Goal: Register for event/course

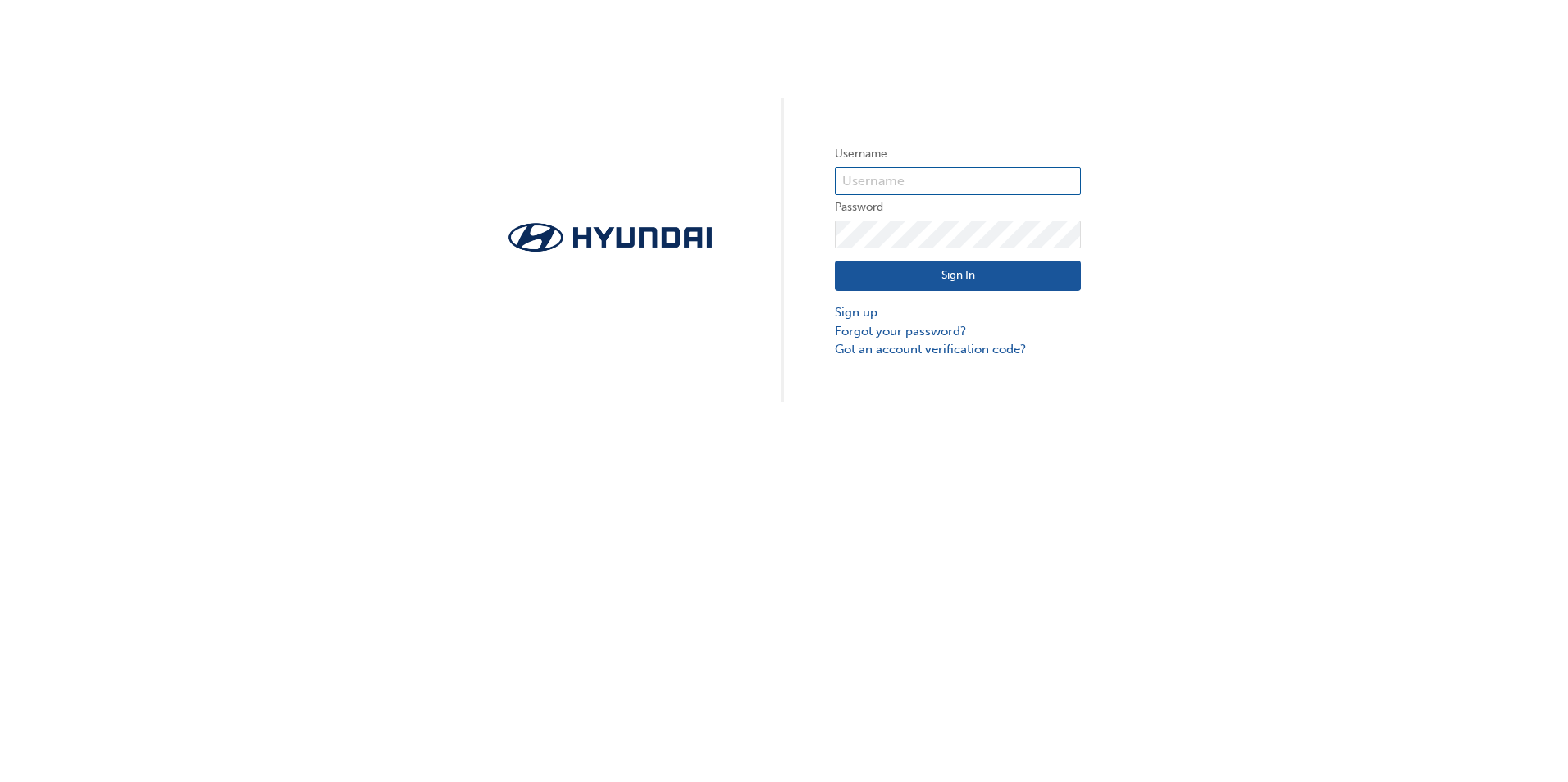
type input "35871"
click at [961, 279] on button "Sign In" at bounding box center [957, 276] width 246 height 31
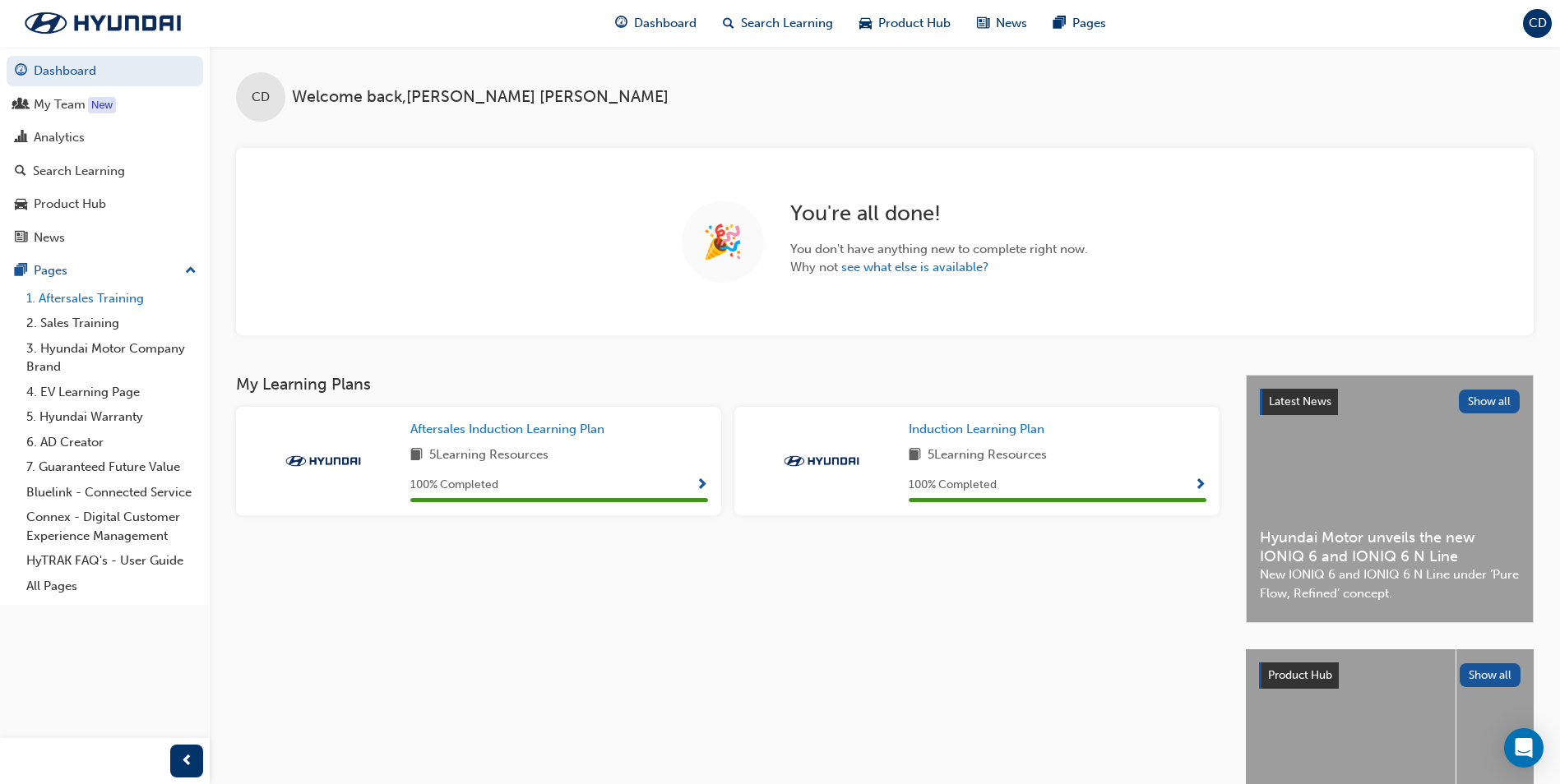
click at [120, 300] on link "1. Aftersales Training" at bounding box center [112, 299] width 184 height 25
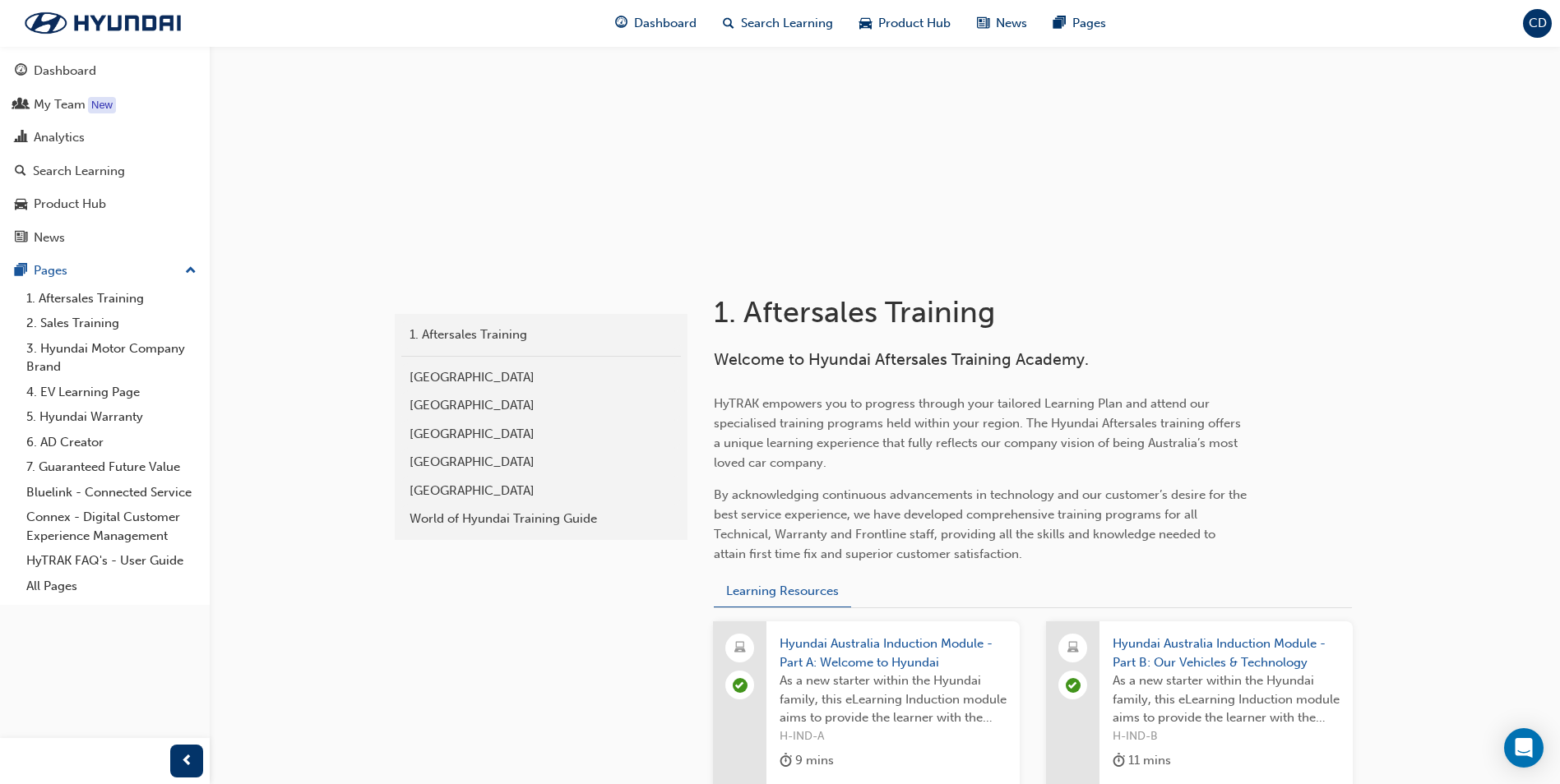
scroll to position [411, 0]
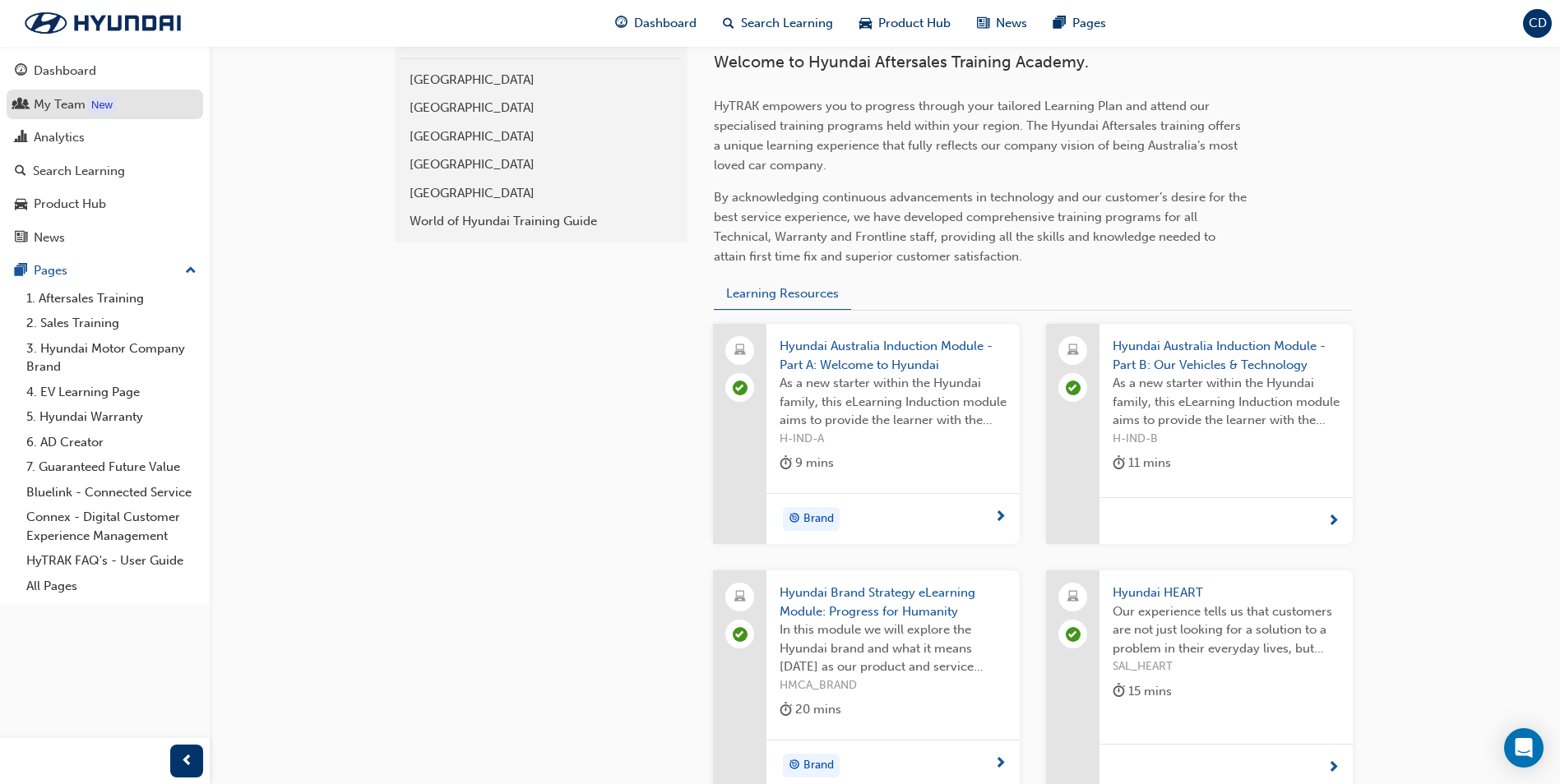
click at [75, 106] on div "My Team" at bounding box center [59, 105] width 52 height 19
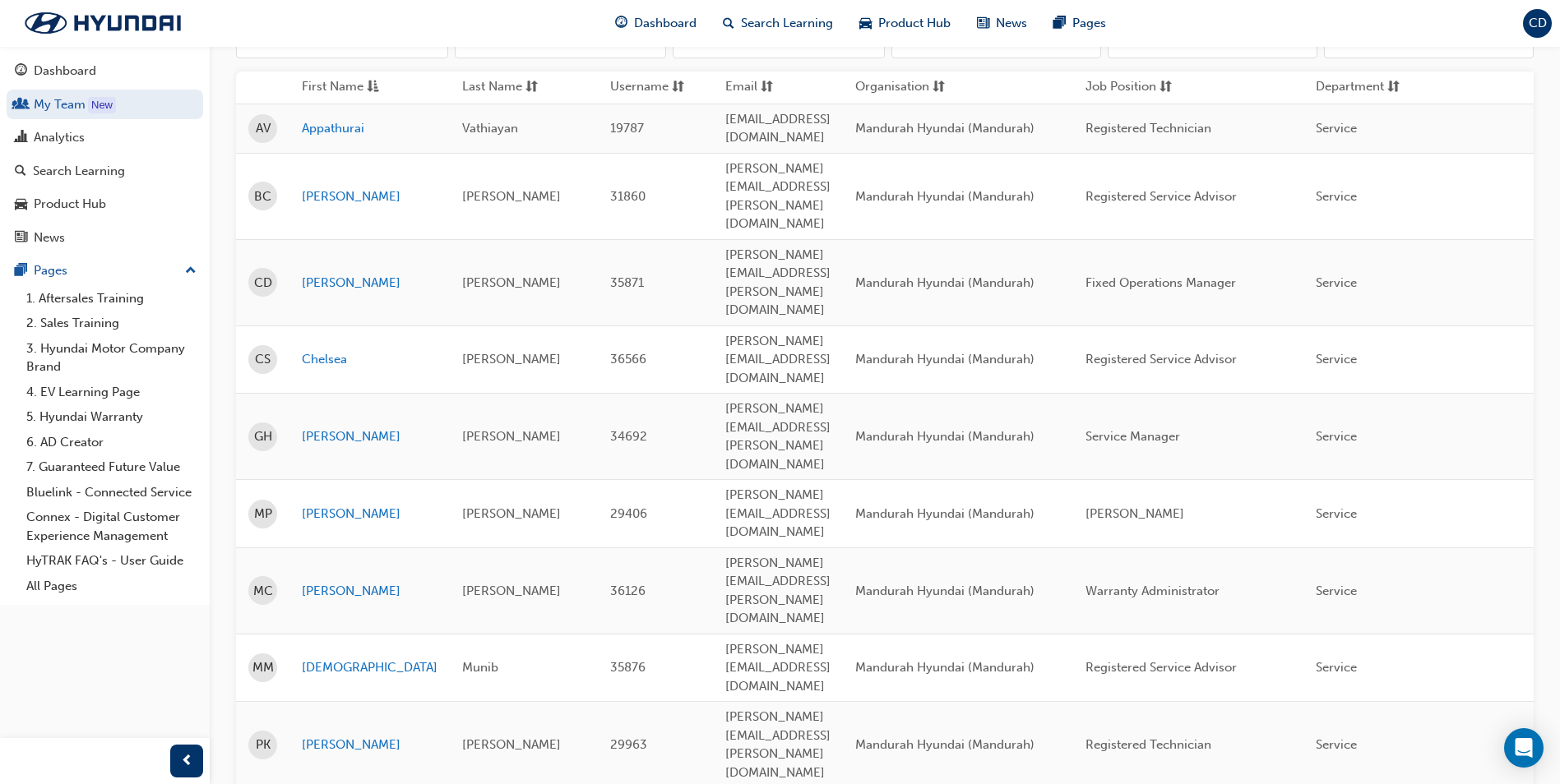
scroll to position [246, 0]
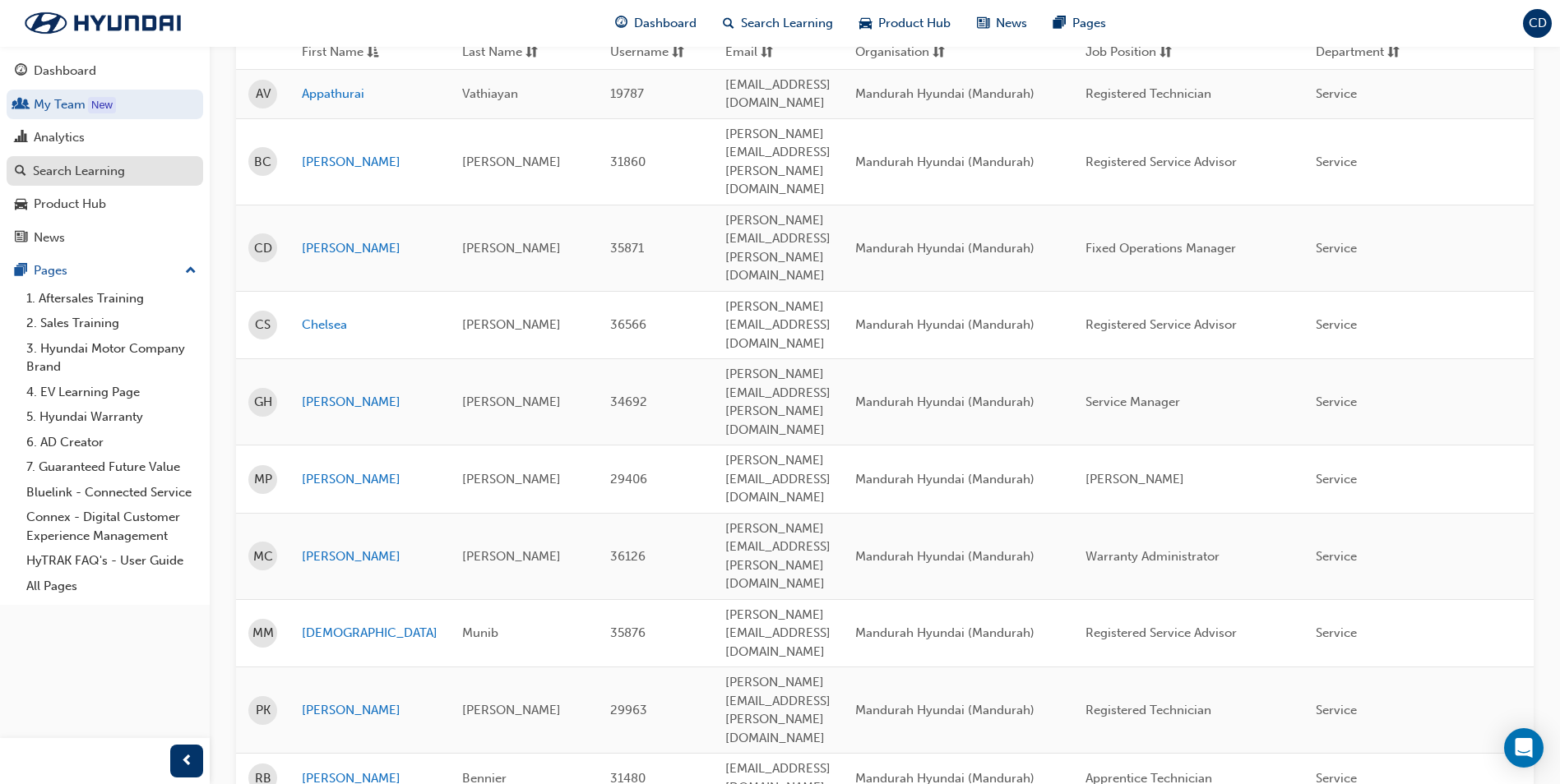
click at [56, 175] on div "Search Learning" at bounding box center [78, 171] width 92 height 19
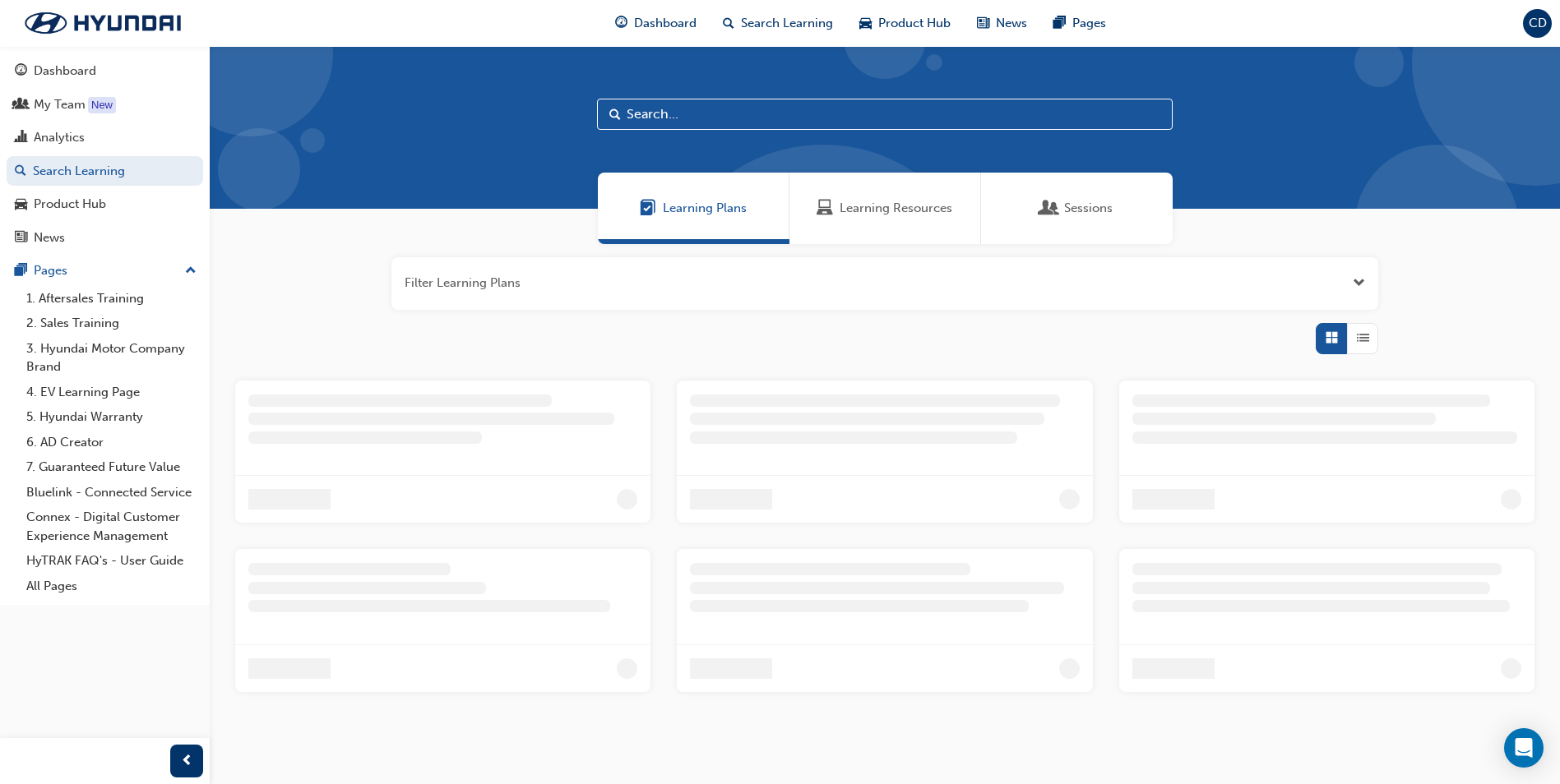
click at [711, 114] on input "text" at bounding box center [884, 114] width 576 height 31
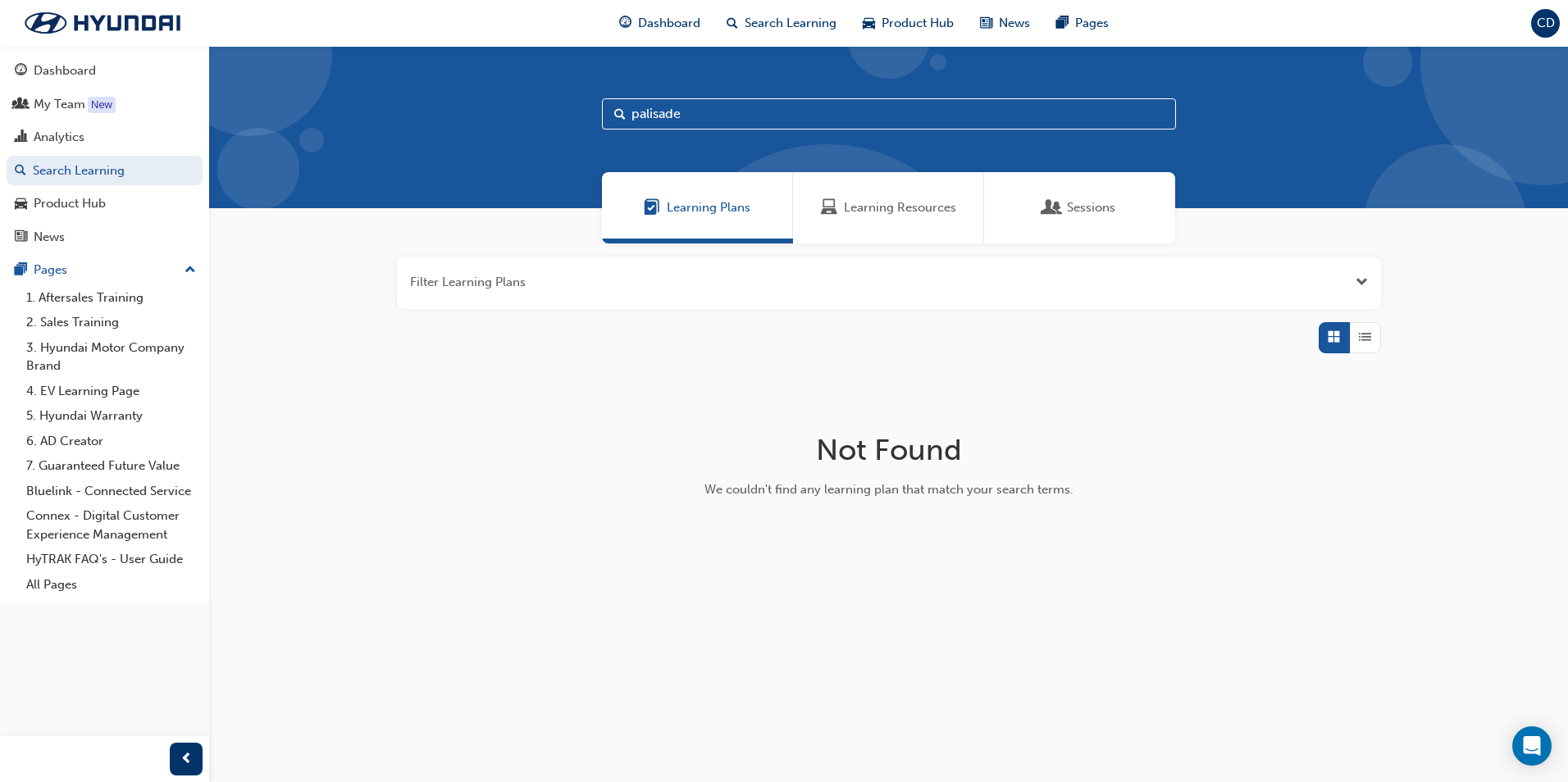
type input "palisade"
click at [1051, 183] on div "Sessions" at bounding box center [1079, 208] width 191 height 72
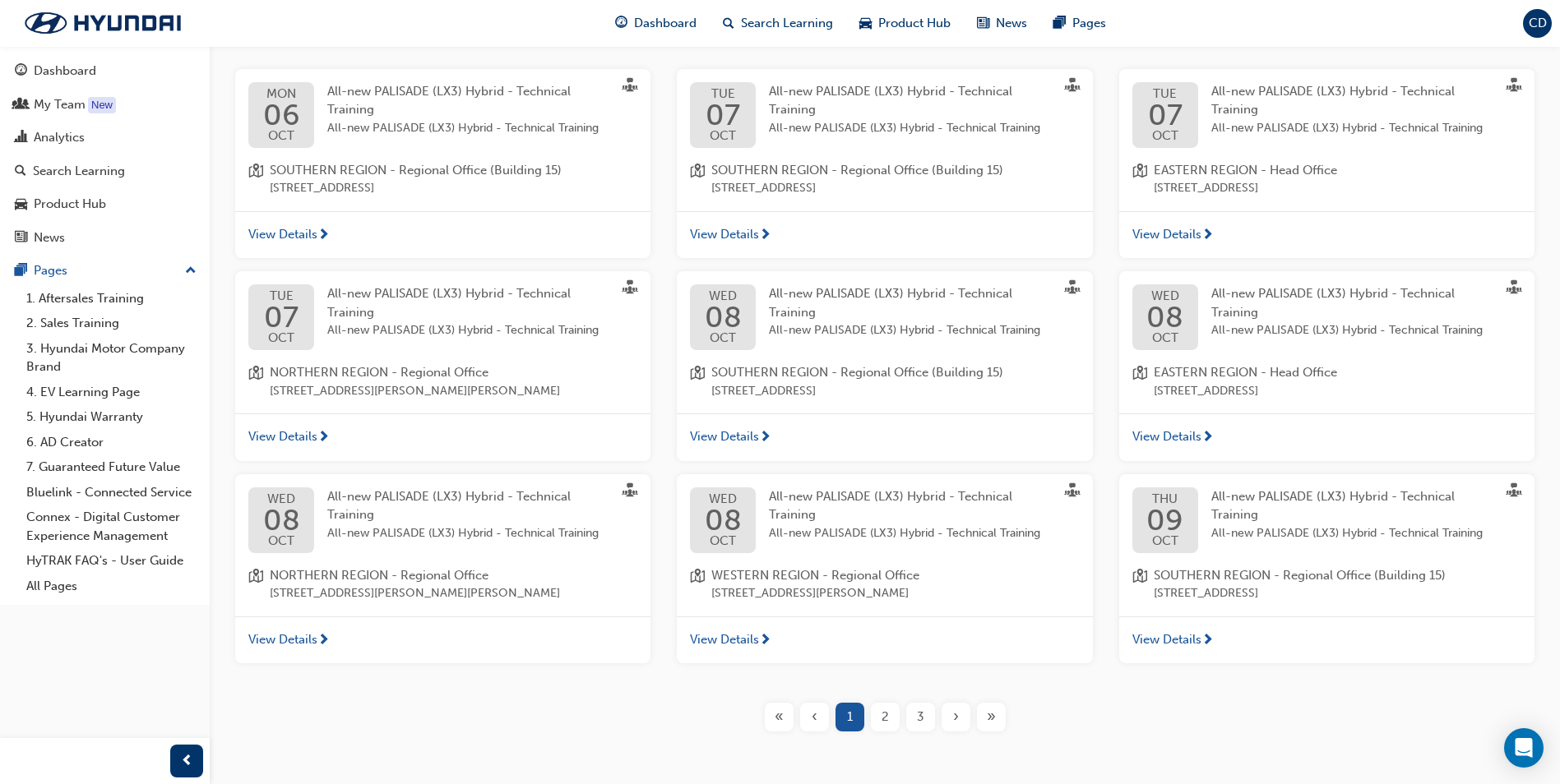
scroll to position [329, 0]
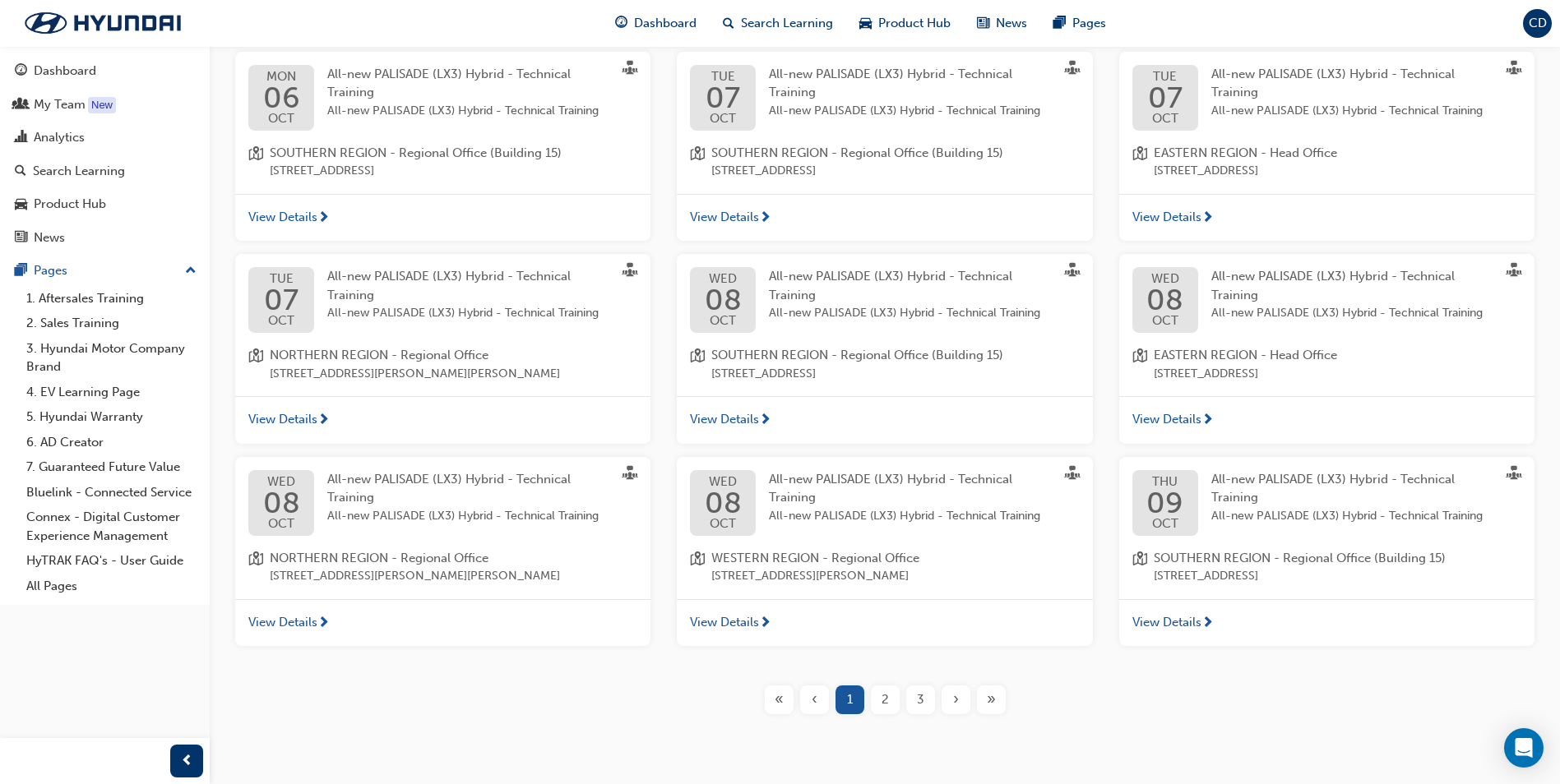
click at [947, 506] on div "All-new PALISADE (LX3) Hybrid - Technical Training All-new PALISADE (LX3) Hybri…" at bounding box center [911, 498] width 284 height 55
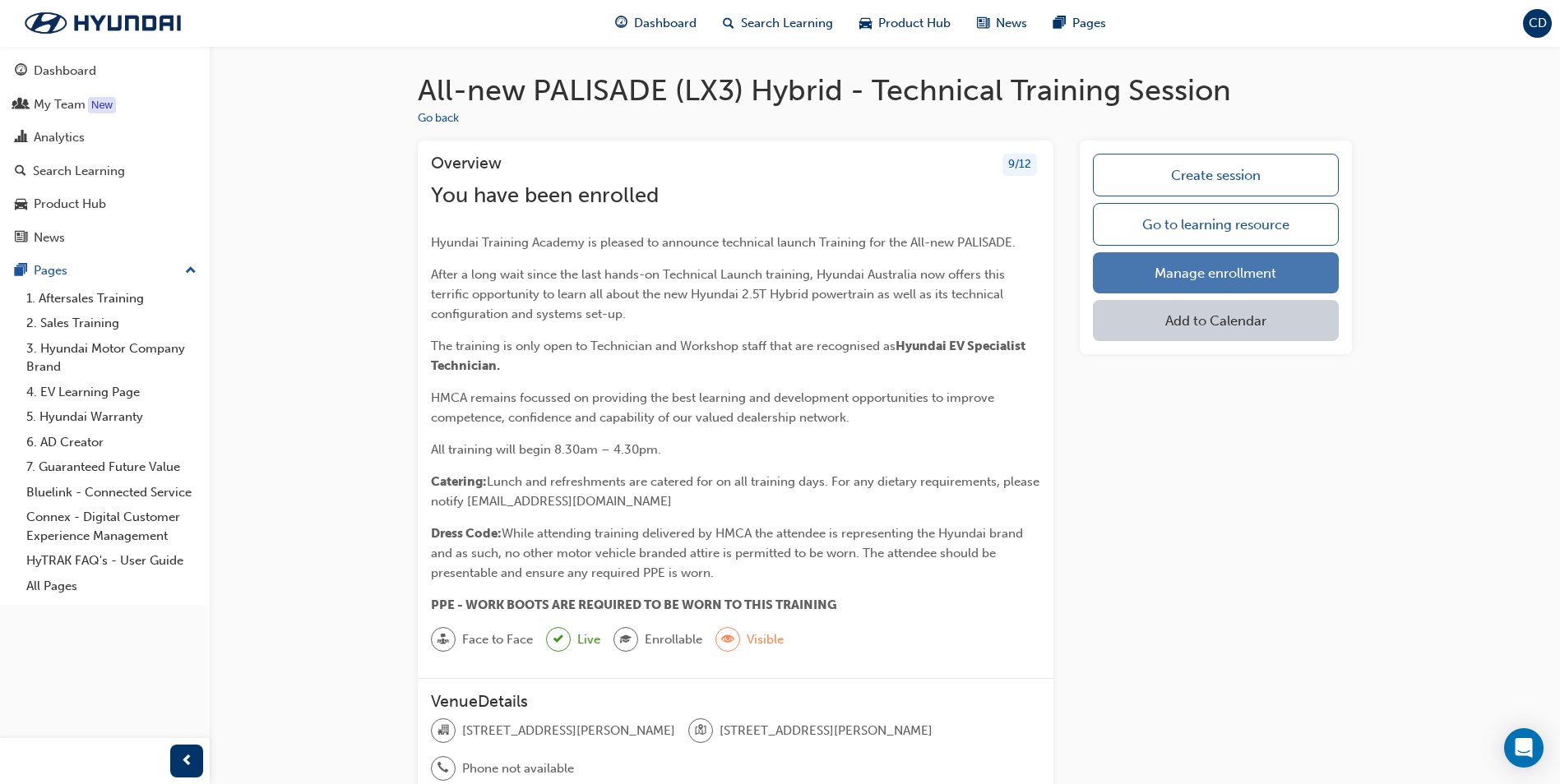
click at [1134, 279] on link "Manage enrollment" at bounding box center [1216, 273] width 246 height 41
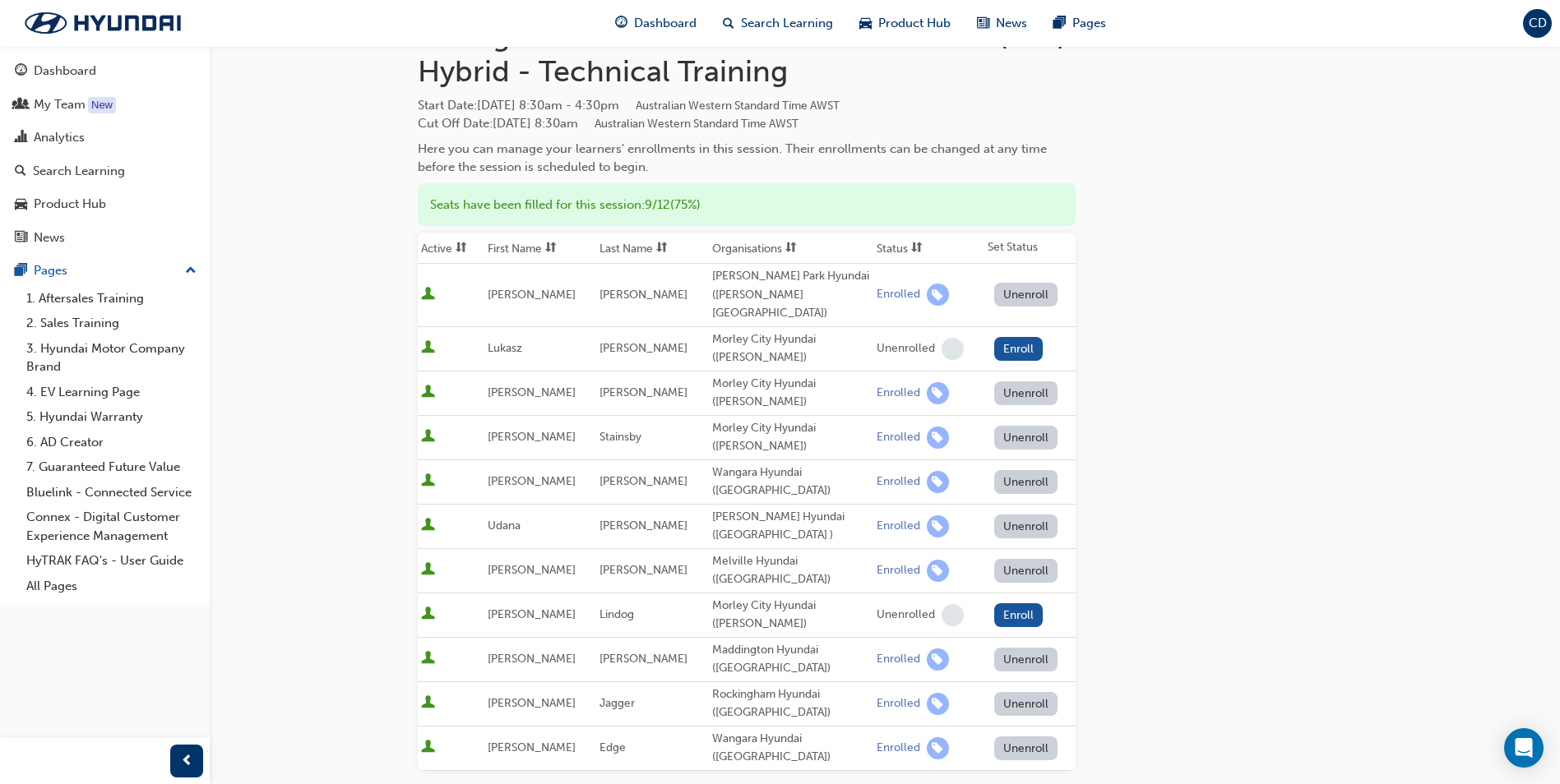
scroll to position [165, 0]
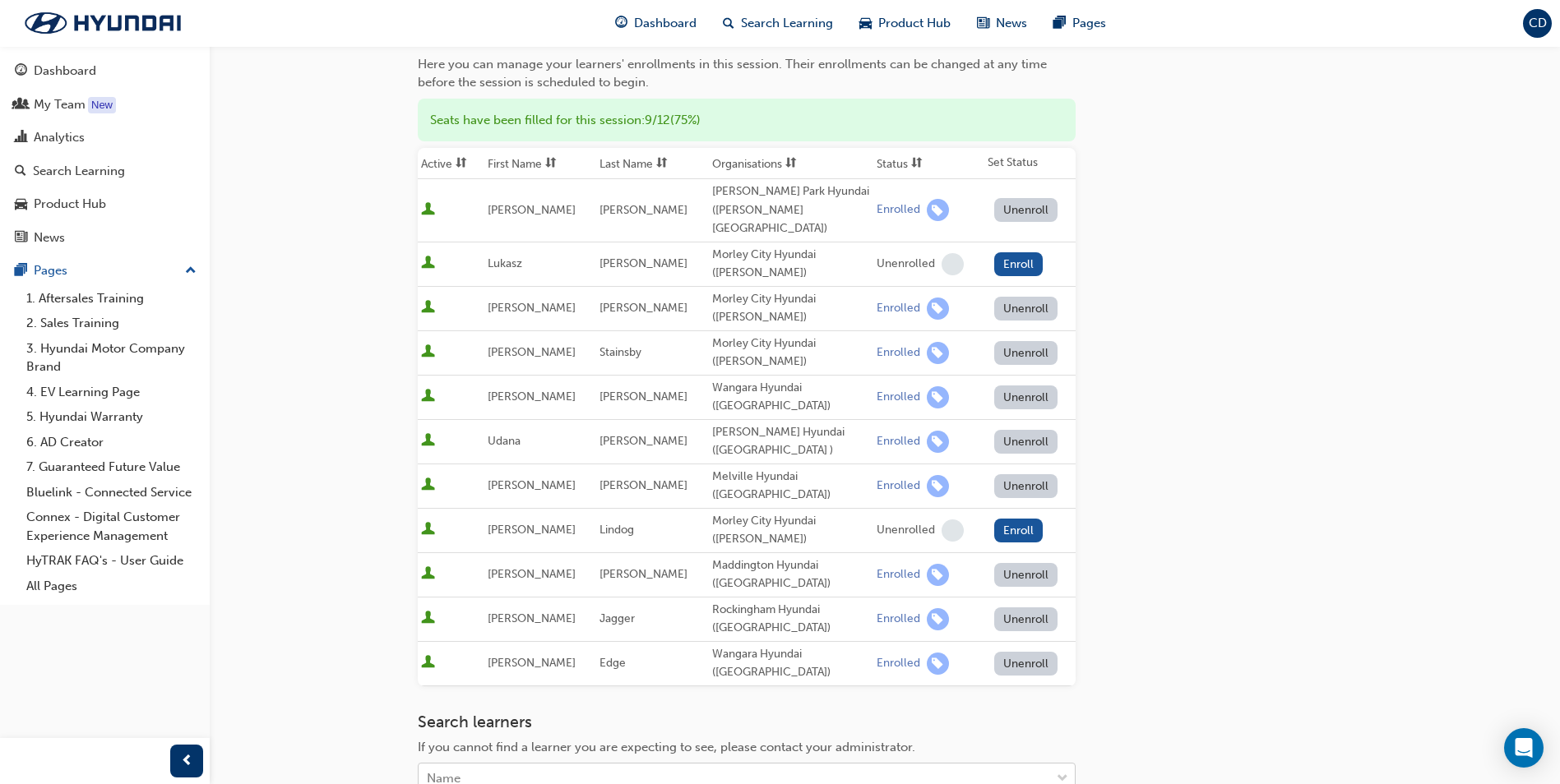
click at [552, 765] on div "Name" at bounding box center [734, 779] width 631 height 29
click at [698, 765] on div "Name" at bounding box center [734, 779] width 631 height 29
type input "mat"
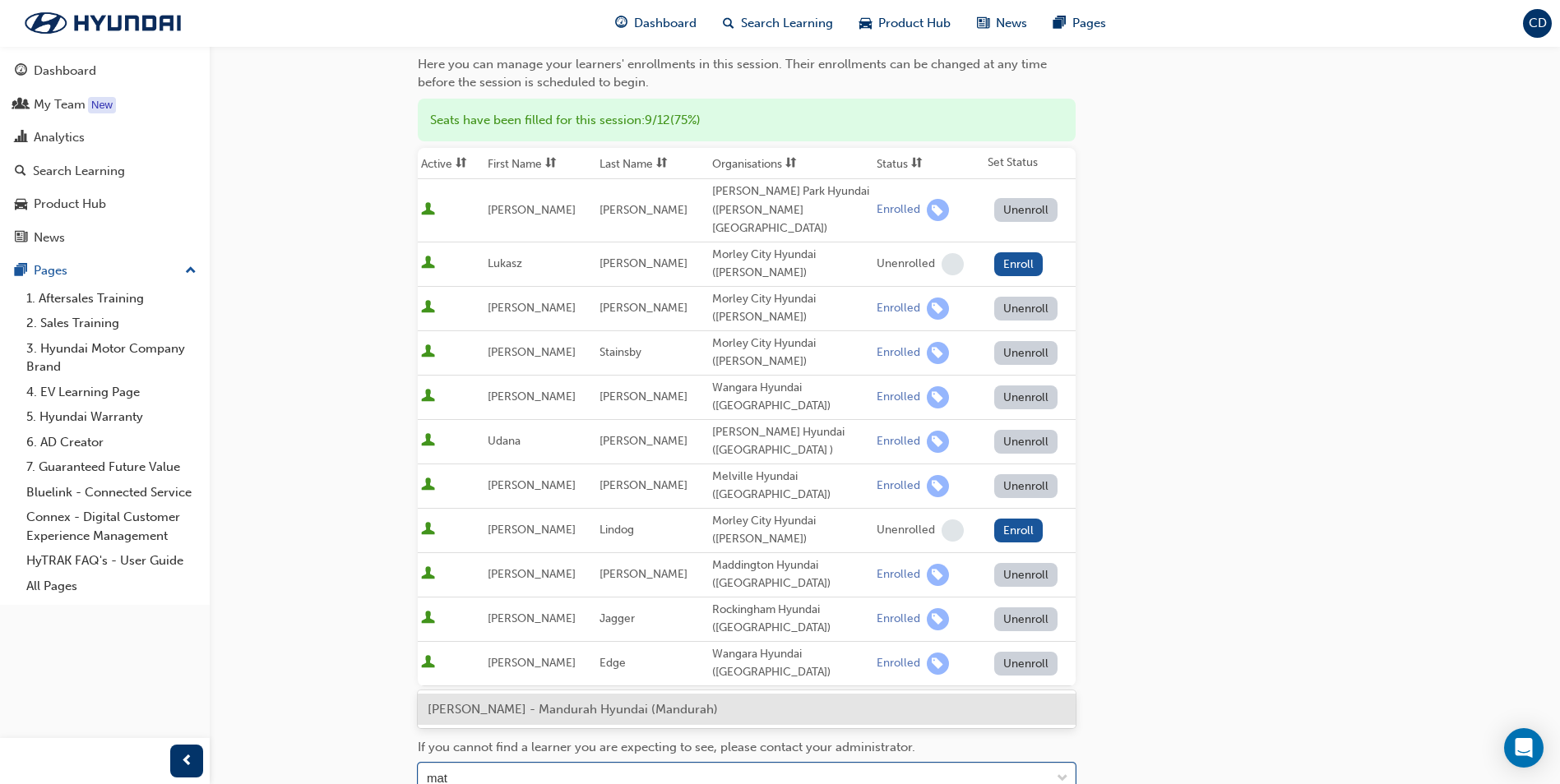
click at [608, 709] on span "[PERSON_NAME] - Mandurah Hyundai (Mandurah)" at bounding box center [572, 709] width 290 height 15
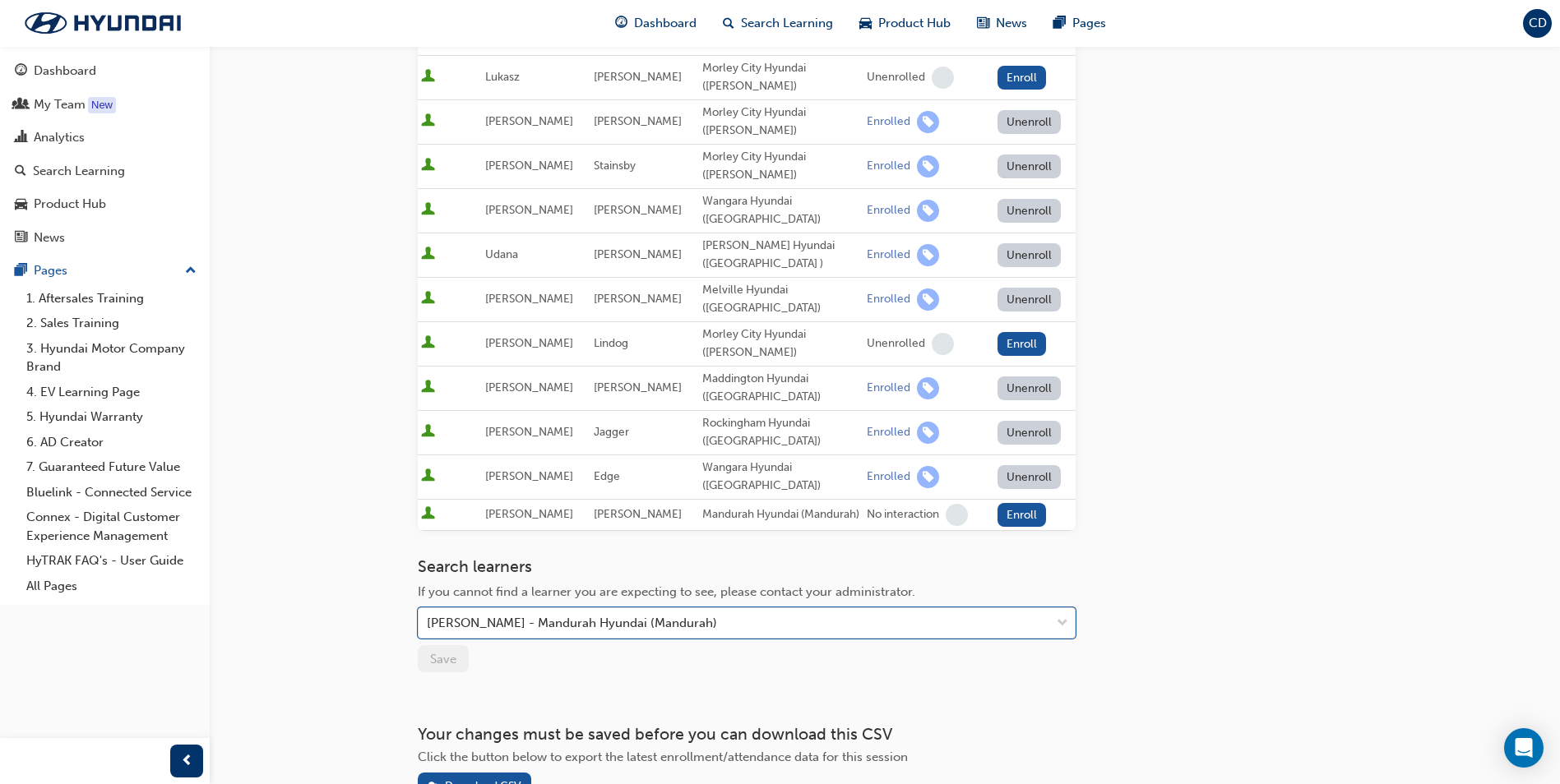
scroll to position [364, 0]
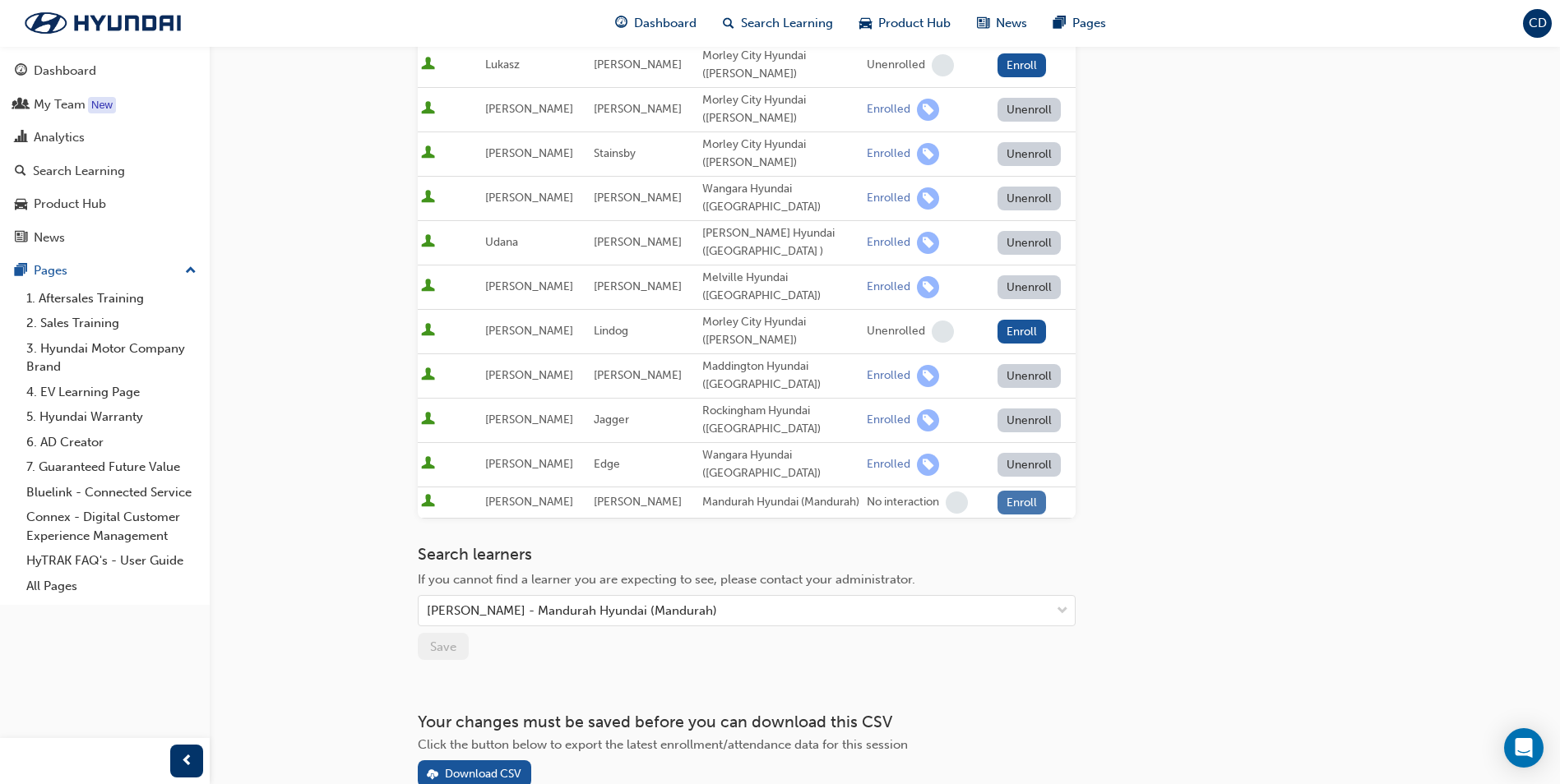
click at [1012, 491] on button "Enroll" at bounding box center [1022, 503] width 49 height 24
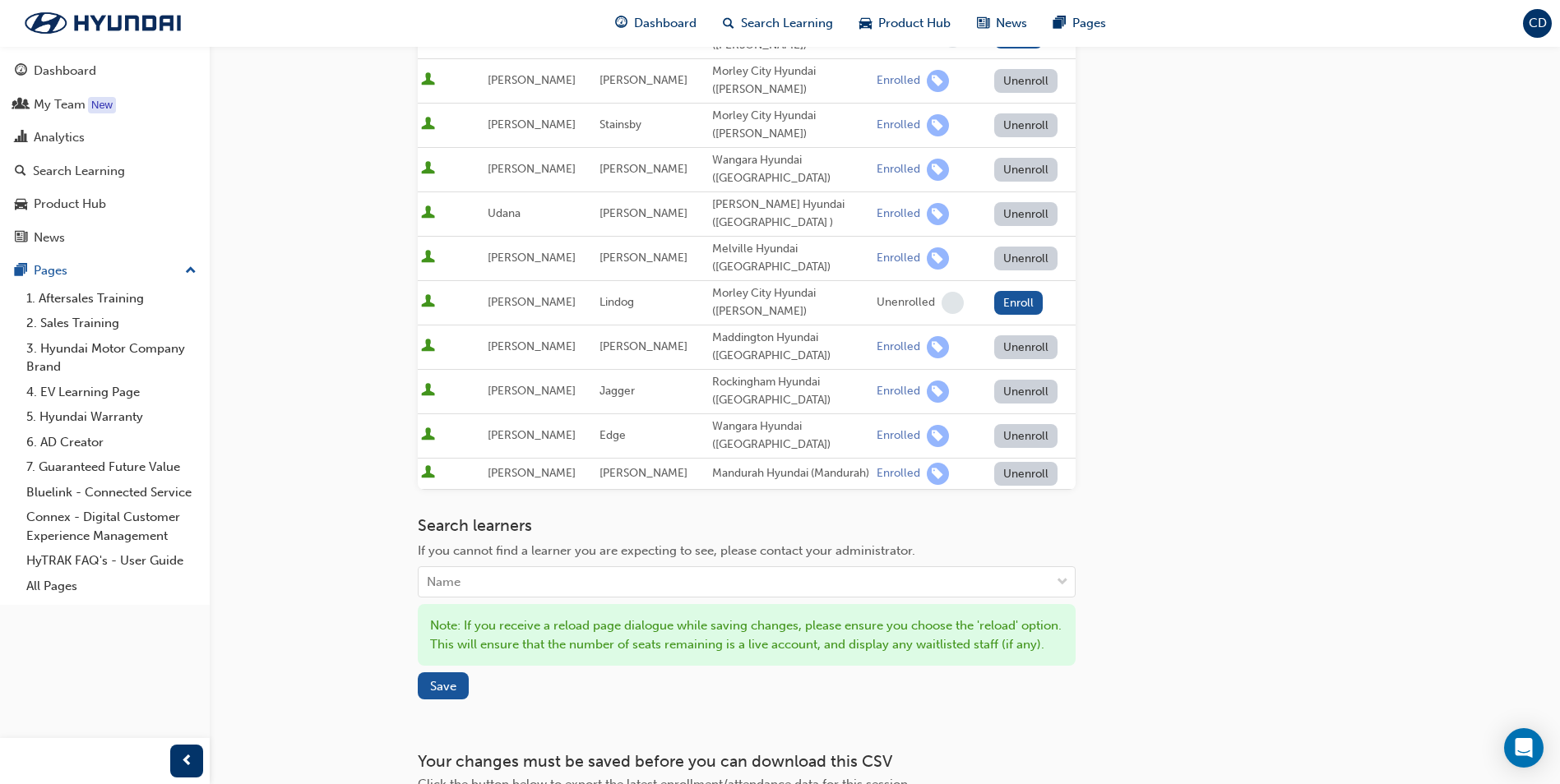
scroll to position [411, 0]
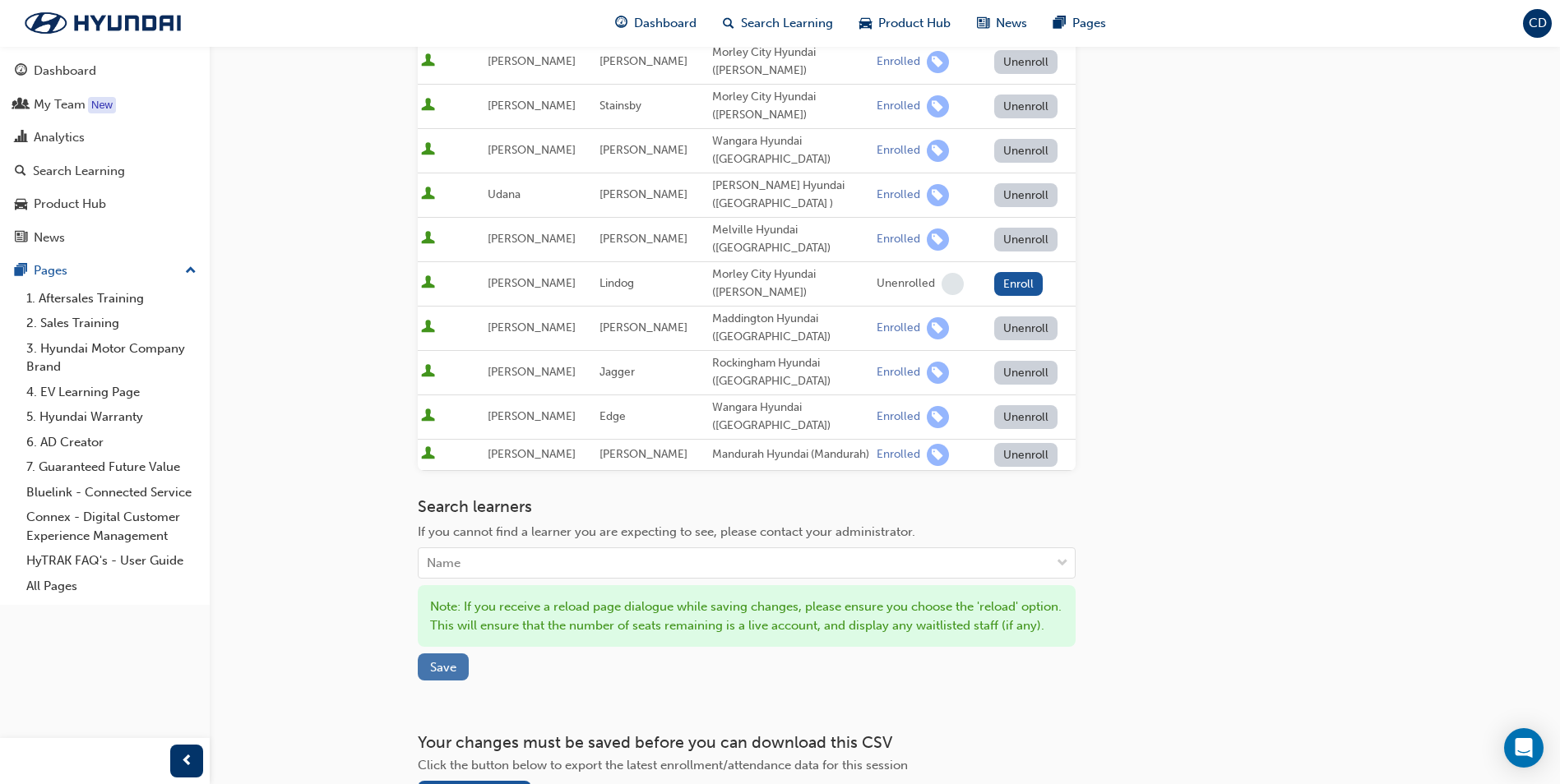
click at [444, 654] on button "Save" at bounding box center [443, 668] width 51 height 27
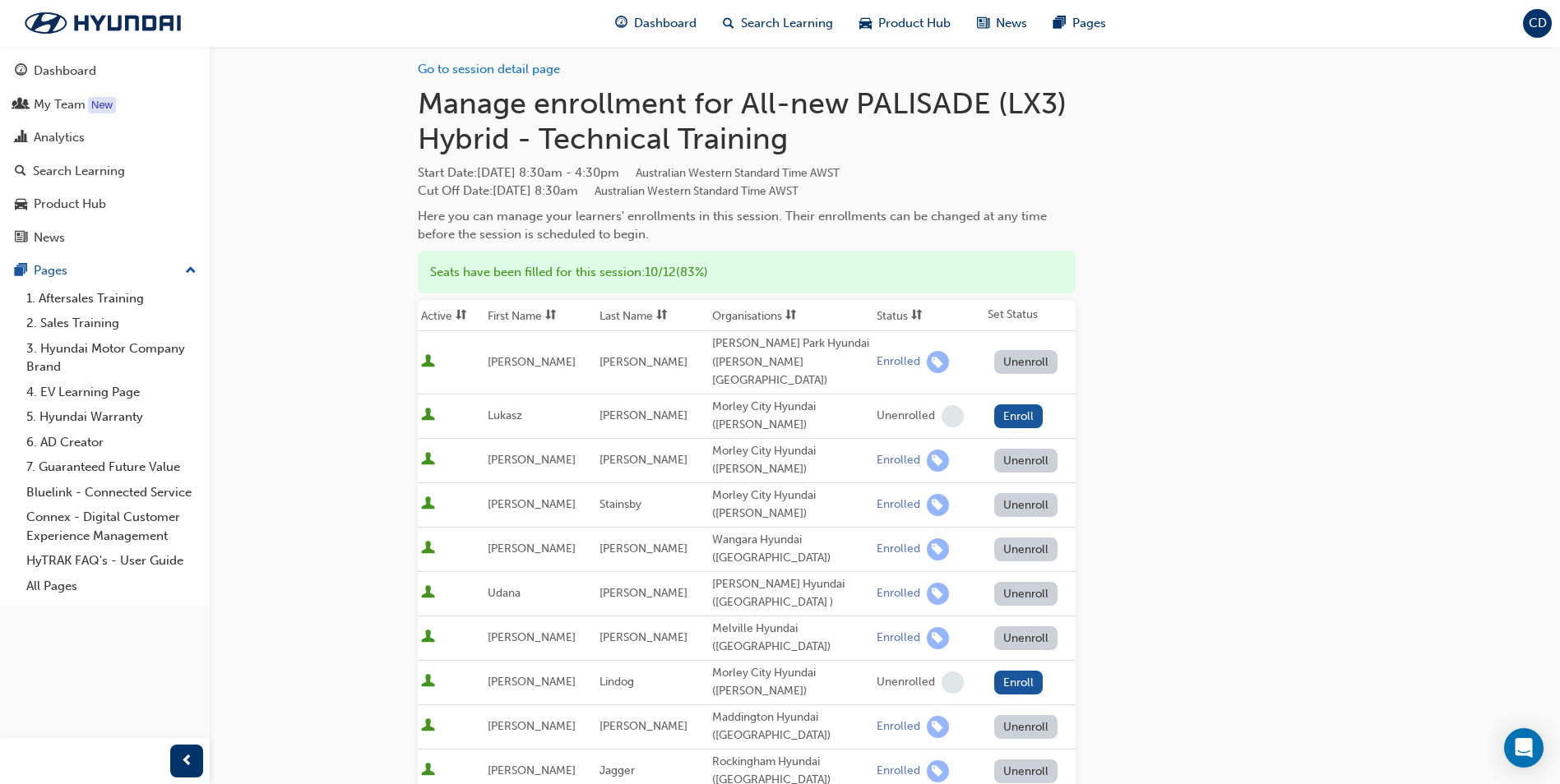
scroll to position [0, 0]
